Goal: Communication & Community: Answer question/provide support

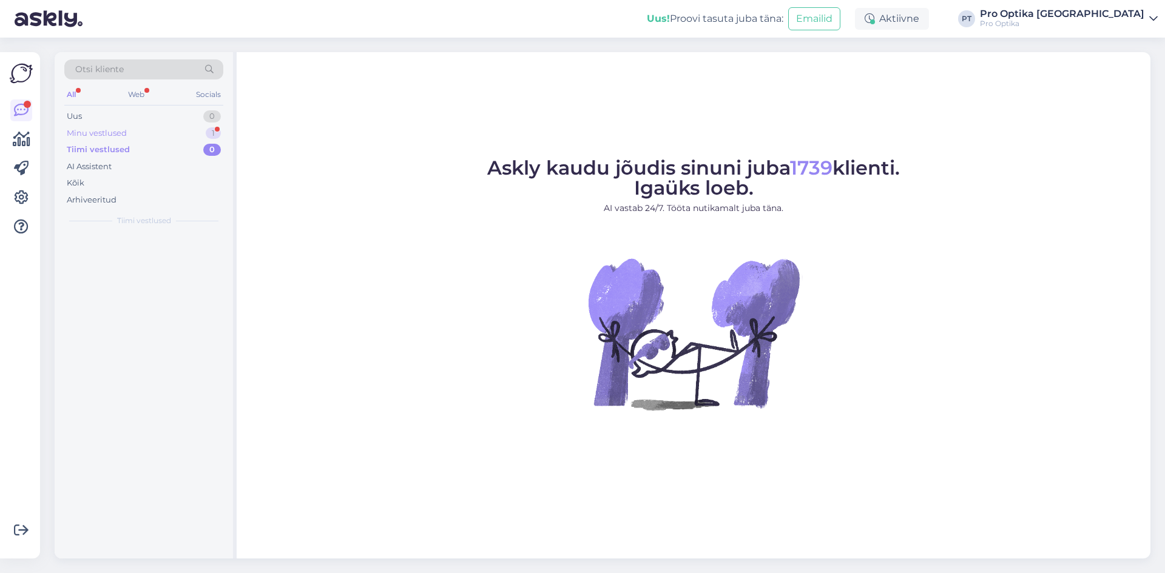
click at [148, 133] on div "Minu vestlused 1" at bounding box center [143, 133] width 159 height 17
click at [106, 123] on div "Uus 1" at bounding box center [143, 116] width 159 height 17
click at [132, 254] on div "Tere, kas kampaania -50% prillidele või klaasidele jätkub ka septembris?" at bounding box center [156, 264] width 138 height 22
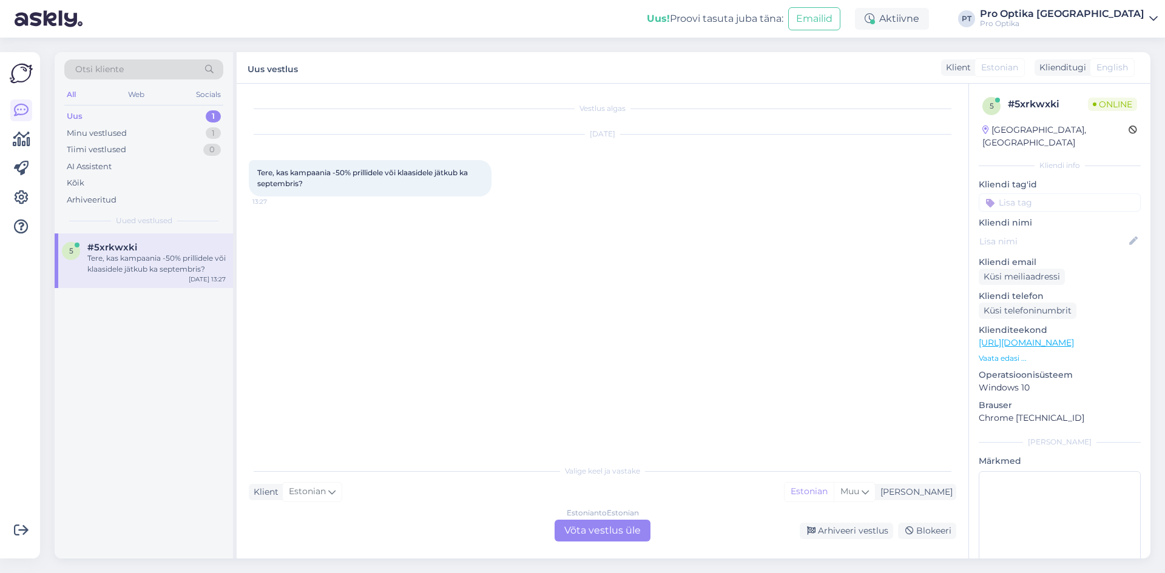
click at [602, 520] on div "Estonian to Estonian Võta vestlus üle" at bounding box center [602, 531] width 96 height 22
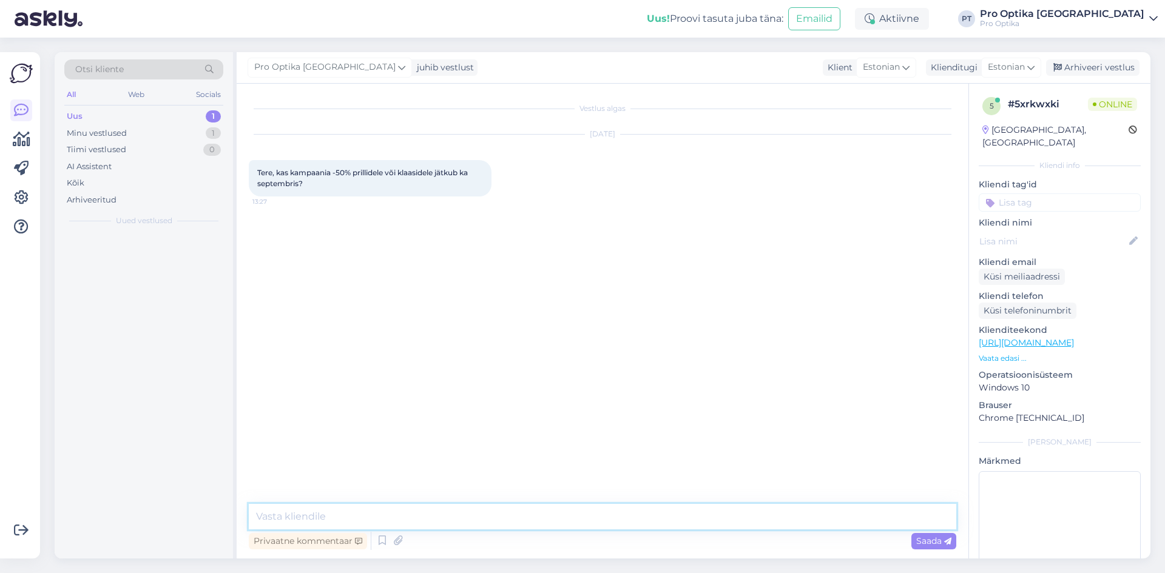
click at [522, 519] on textarea at bounding box center [602, 516] width 707 height 25
type textarea "Tere, jah jätkub"
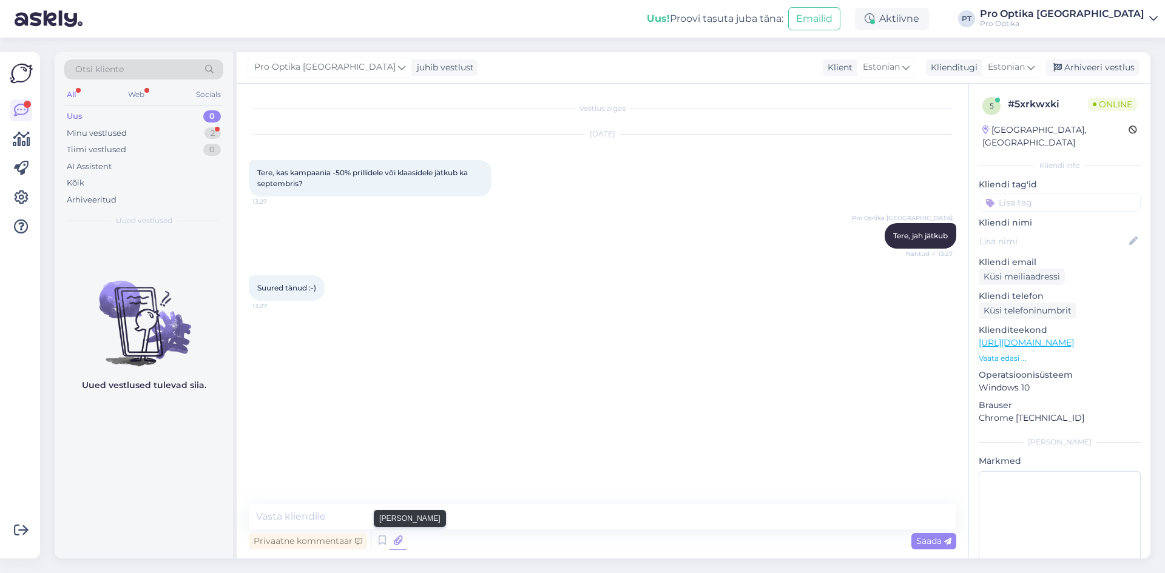
click at [394, 539] on icon at bounding box center [397, 541] width 17 height 18
click at [385, 540] on icon at bounding box center [382, 541] width 15 height 18
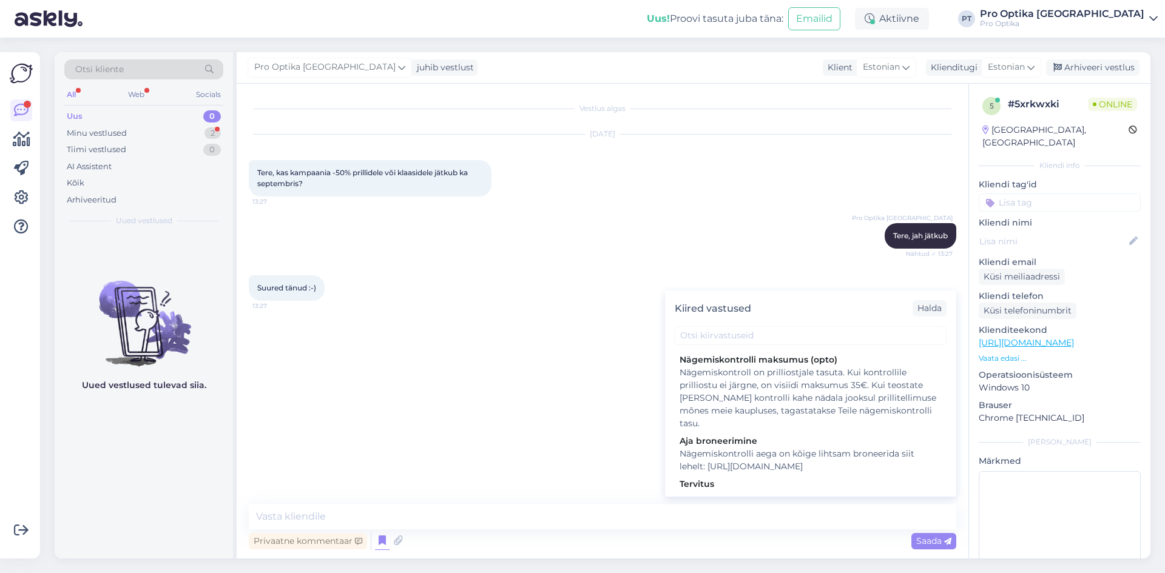
scroll to position [364, 0]
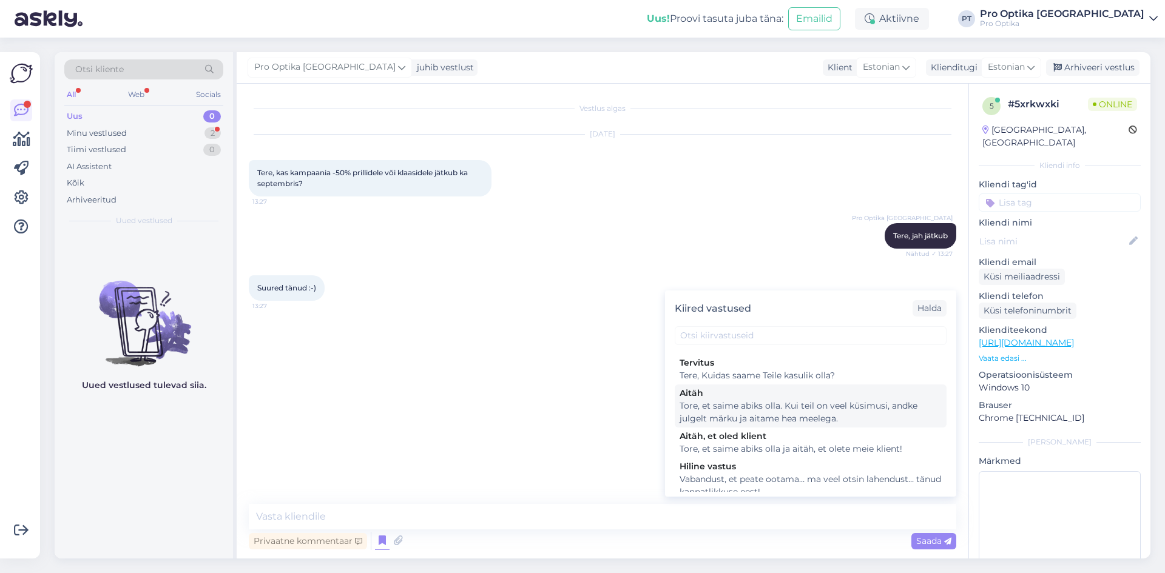
click at [835, 425] on div "Tore, et saime abiks olla. Kui teil on veel küsimusi, andke julgelt märku ja ai…" at bounding box center [810, 412] width 262 height 25
type textarea "Tore, et saime abiks olla. Kui teil on veel küsimusi, andke julgelt märku ja ai…"
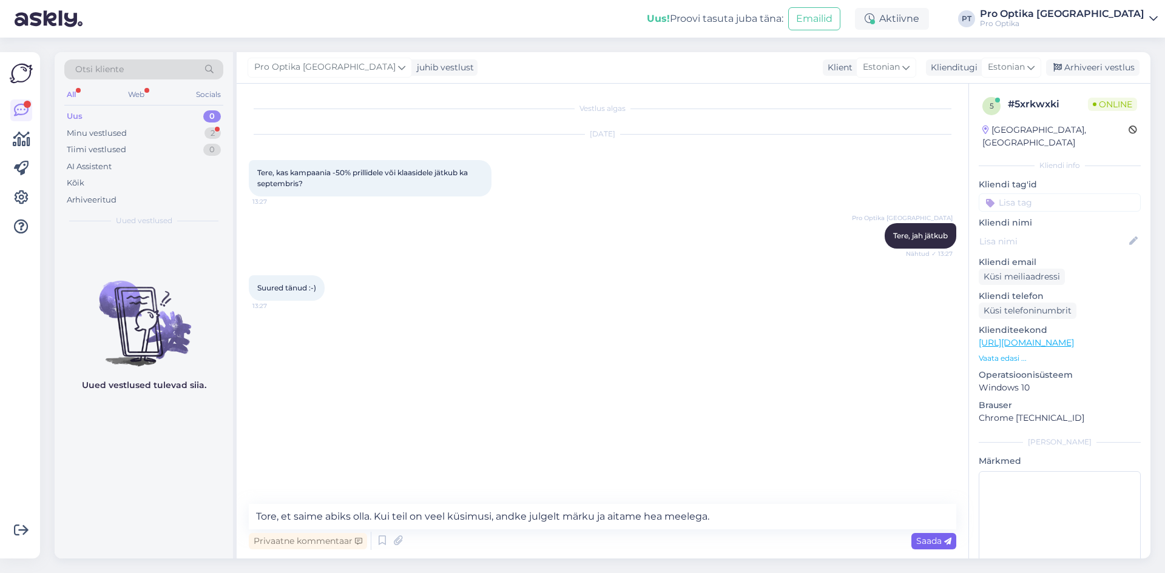
click at [925, 536] on span "Saada" at bounding box center [933, 541] width 35 height 11
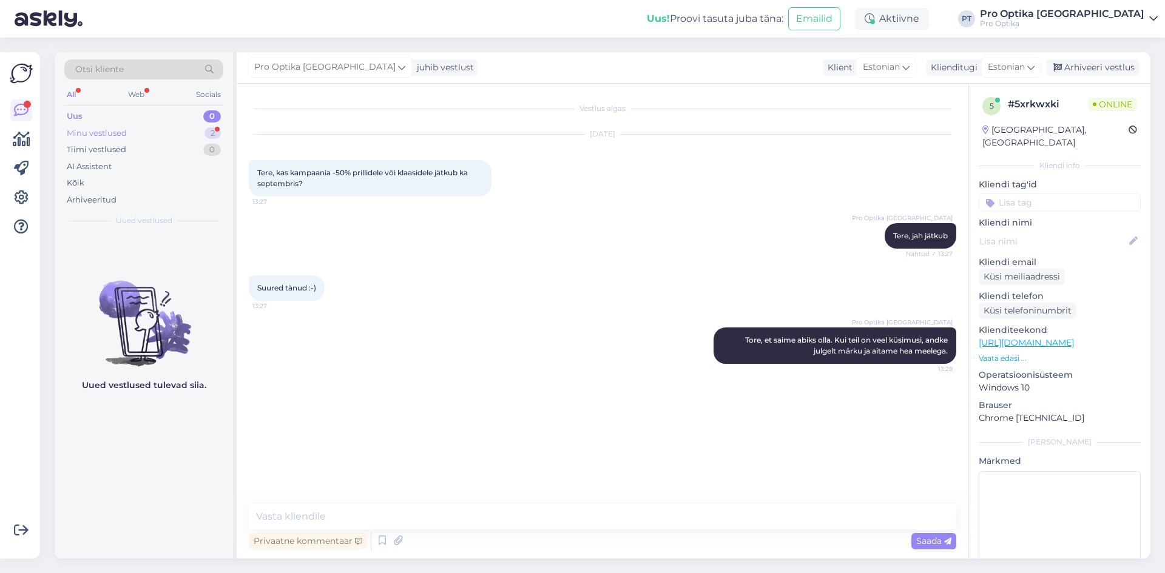
click at [141, 131] on div "Minu vestlused 2" at bounding box center [143, 133] width 159 height 17
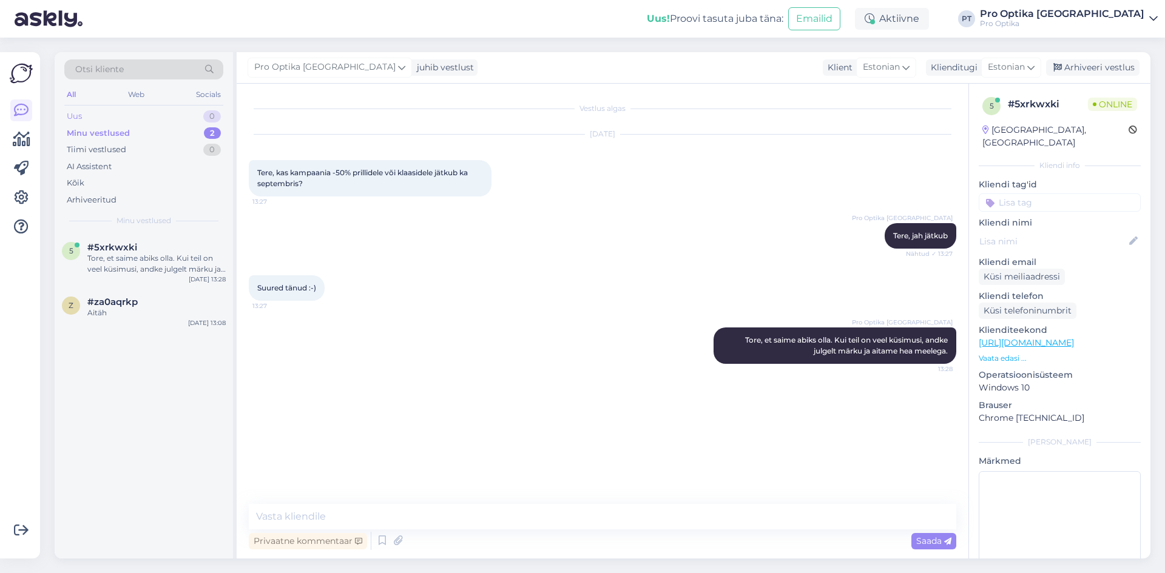
click at [143, 118] on div "Uus 0" at bounding box center [143, 116] width 159 height 17
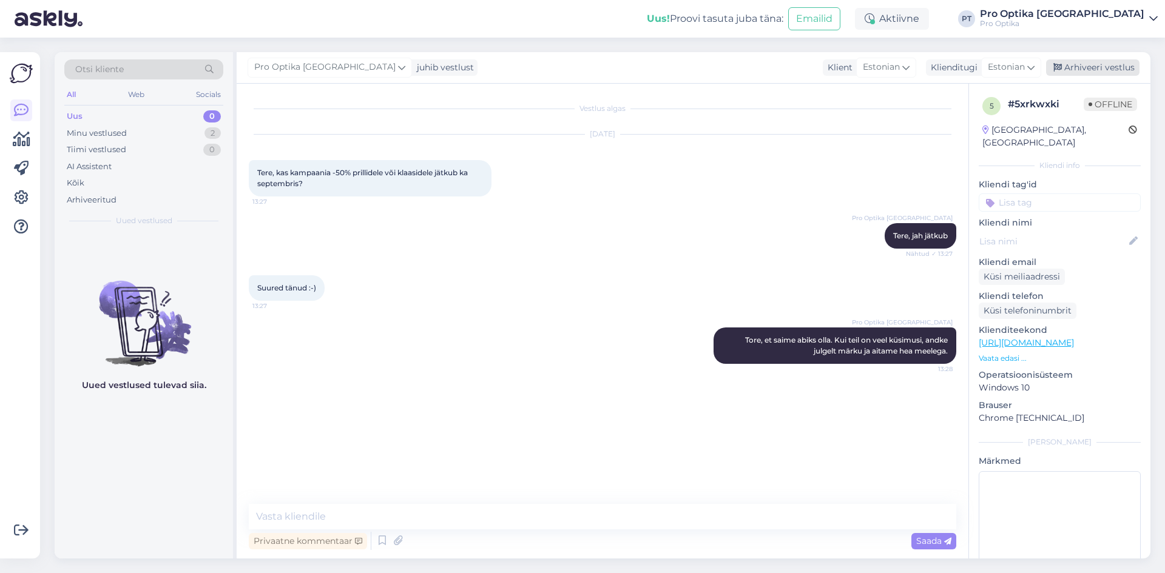
click at [1084, 73] on div "Arhiveeri vestlus" at bounding box center [1092, 67] width 93 height 16
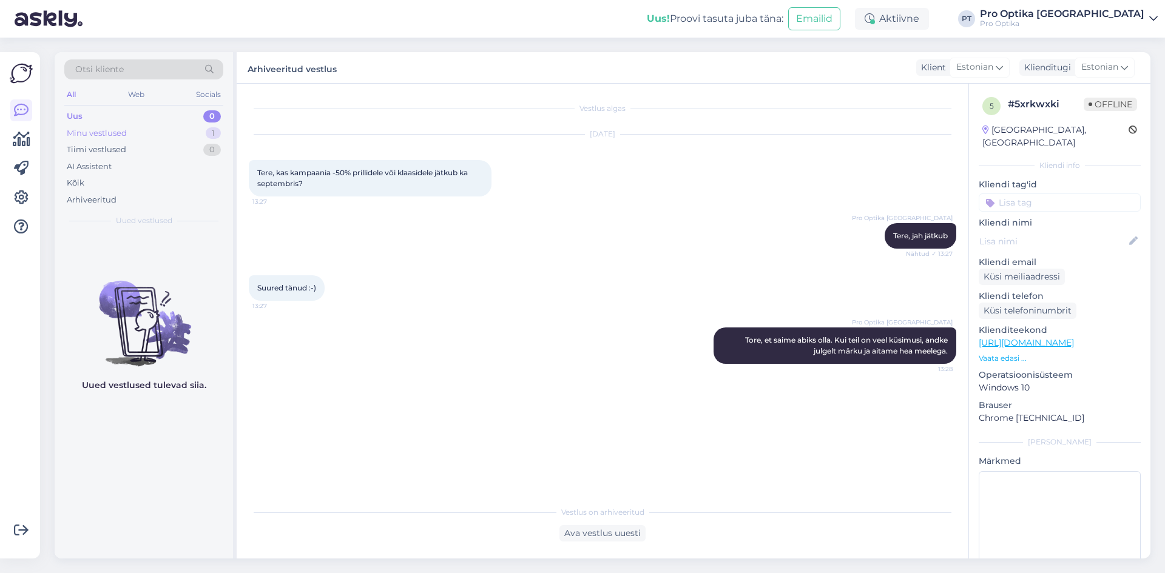
click at [198, 136] on div "Minu vestlused 1" at bounding box center [143, 133] width 159 height 17
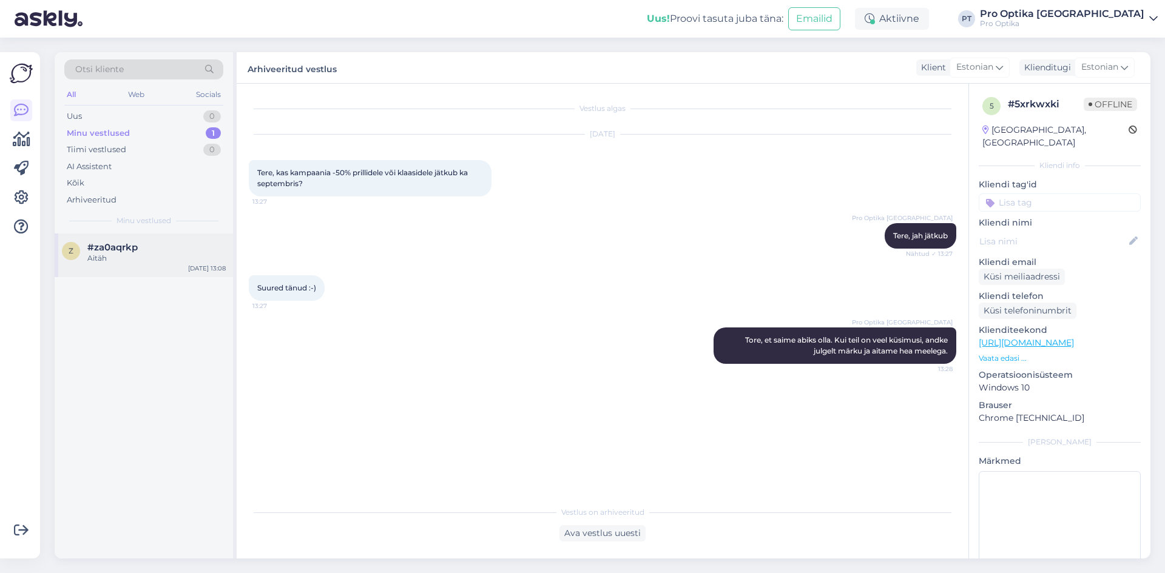
click at [138, 260] on div "Aitäh" at bounding box center [156, 258] width 138 height 11
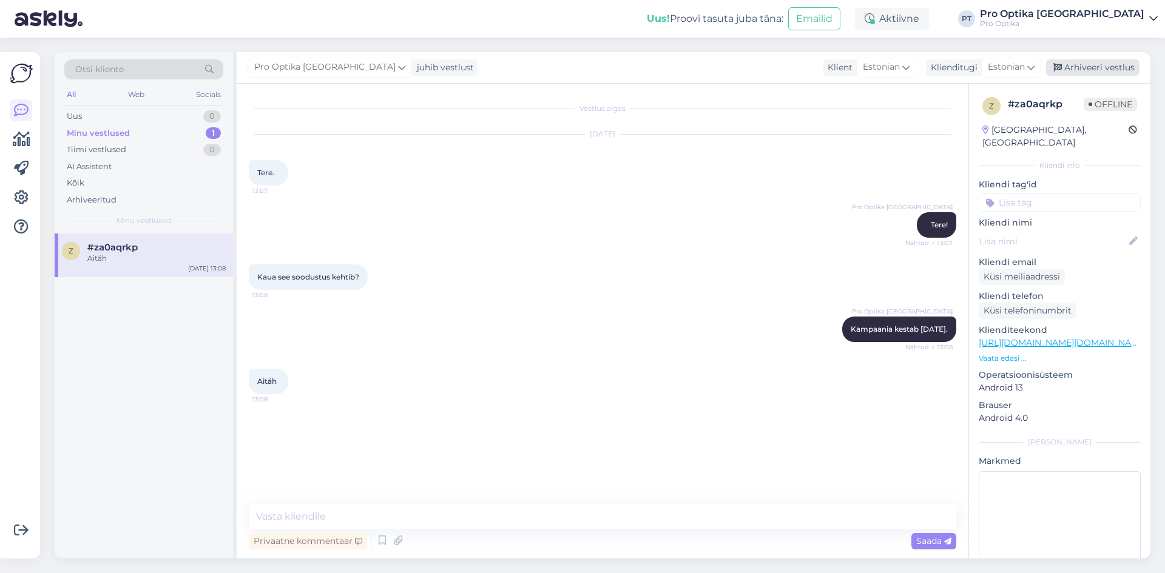
click at [1067, 72] on div "Arhiveeri vestlus" at bounding box center [1092, 67] width 93 height 16
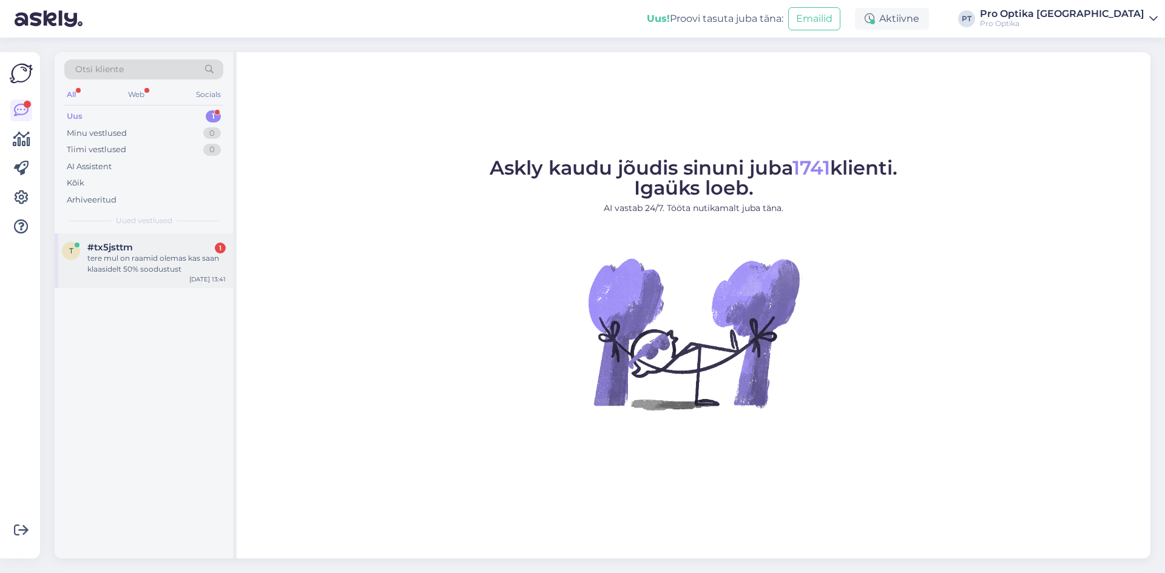
click at [138, 267] on div "tere mul on raamid olemas kas saan klaasidelt 50% soodustust" at bounding box center [156, 264] width 138 height 22
